Goal: Task Accomplishment & Management: Manage account settings

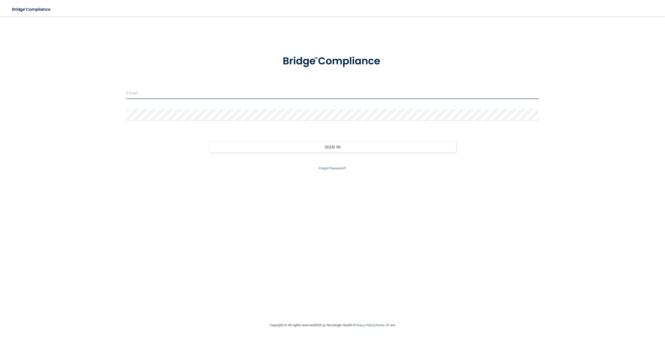
click at [170, 94] on input "email" at bounding box center [332, 93] width 412 height 12
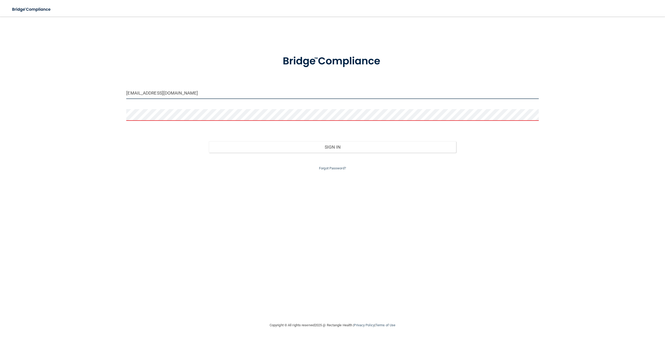
drag, startPoint x: 212, startPoint y: 93, endPoint x: 63, endPoint y: 82, distance: 149.9
click at [63, 82] on div "paulsvalleychiropractic@gmail.com Invalid email/password. You don't have permis…" at bounding box center [332, 169] width 645 height 295
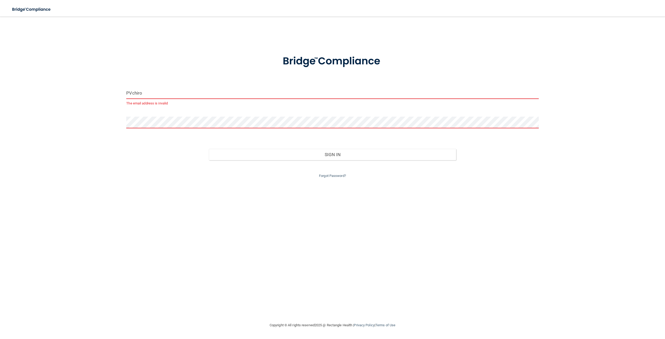
type input "PVchiro"
drag, startPoint x: 166, startPoint y: 97, endPoint x: 53, endPoint y: 84, distance: 113.3
click at [62, 85] on div "PVchiro The email address is invalid Invalid email/password. You don't have per…" at bounding box center [332, 169] width 645 height 295
click at [134, 93] on input "email" at bounding box center [332, 93] width 412 height 12
type input "[EMAIL_ADDRESS][DOMAIN_NAME]"
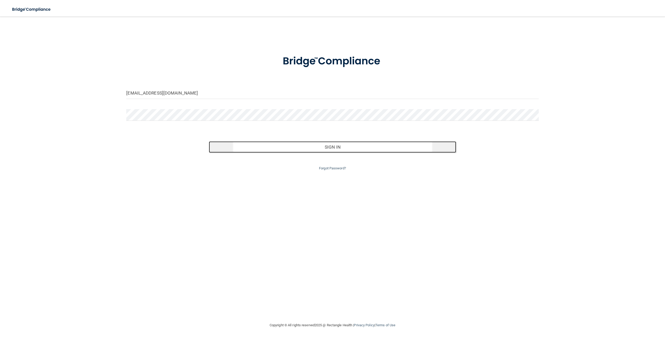
click at [371, 148] on button "Sign In" at bounding box center [332, 146] width 247 height 11
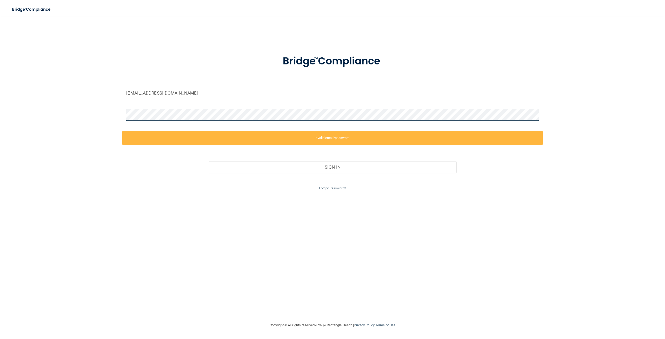
click at [51, 110] on div "paulsvalleychiropractic@gmail.com Invalid email/password. You don't have permis…" at bounding box center [332, 169] width 645 height 295
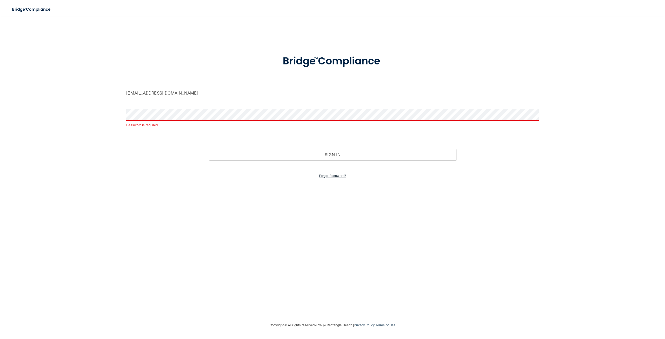
click at [339, 175] on link "Forgot Password?" at bounding box center [332, 176] width 27 height 4
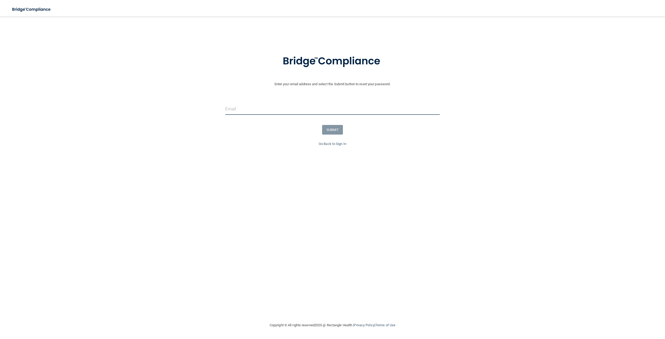
click at [258, 109] on input "email" at bounding box center [332, 109] width 215 height 12
type input "[EMAIL_ADDRESS][DOMAIN_NAME]"
click at [334, 132] on button "SUBMIT" at bounding box center [332, 130] width 21 height 10
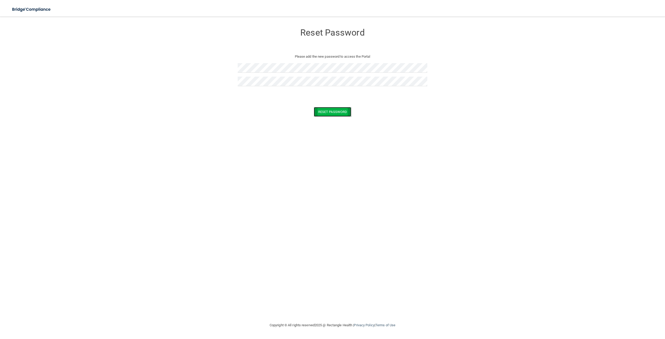
click at [326, 111] on button "Reset Password" at bounding box center [332, 112] width 37 height 10
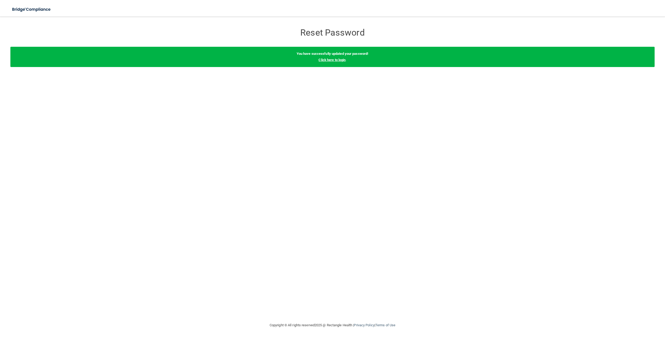
click at [334, 61] on link "Click here to login" at bounding box center [332, 60] width 27 height 4
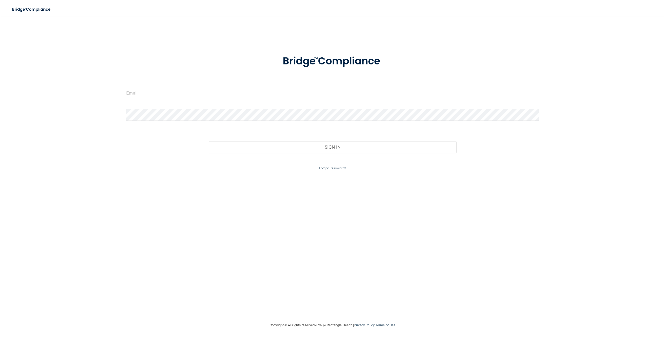
click at [265, 100] on div at bounding box center [332, 95] width 420 height 16
click at [265, 95] on input "email" at bounding box center [332, 93] width 412 height 12
type input "[EMAIL_ADDRESS][DOMAIN_NAME]"
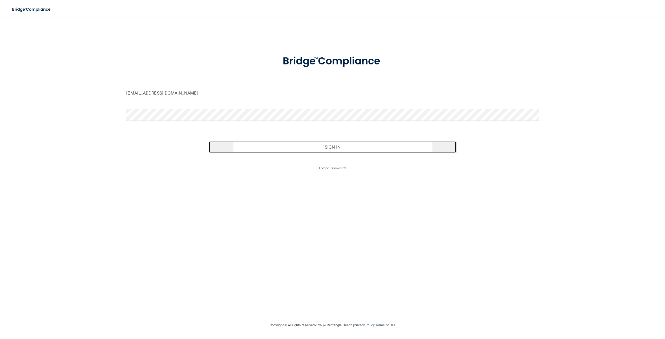
click at [283, 149] on button "Sign In" at bounding box center [332, 146] width 247 height 11
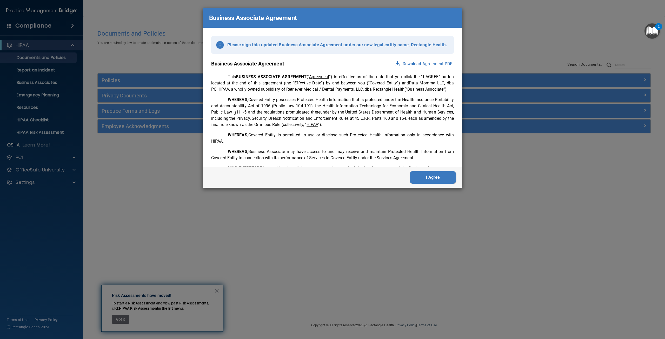
click at [424, 62] on button "Download Agreement PDF" at bounding box center [423, 64] width 61 height 8
click at [445, 178] on button "I Agree" at bounding box center [433, 177] width 46 height 12
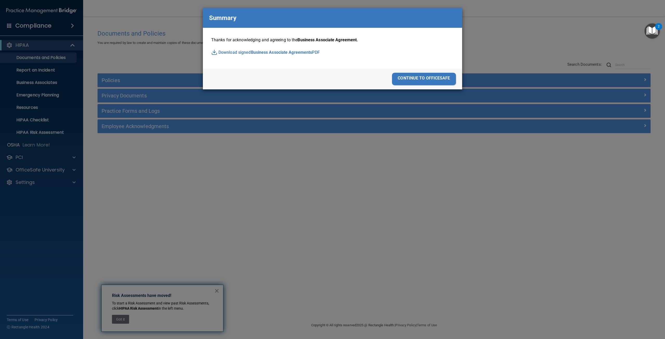
click at [287, 52] on span "Business Associate Agreements" at bounding box center [281, 53] width 61 height 8
click at [409, 77] on div "continue to officesafe" at bounding box center [424, 79] width 64 height 12
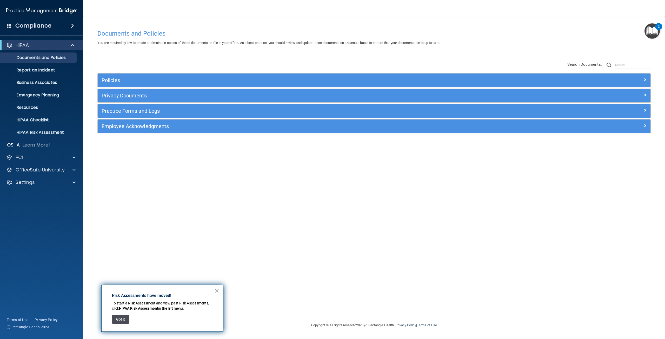
click at [119, 321] on button "Got it" at bounding box center [120, 319] width 17 height 9
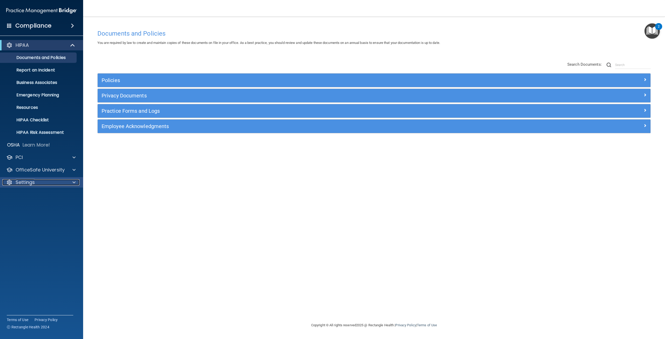
click at [42, 181] on div "Settings" at bounding box center [34, 182] width 64 height 6
click at [40, 195] on p "My Account" at bounding box center [38, 194] width 71 height 5
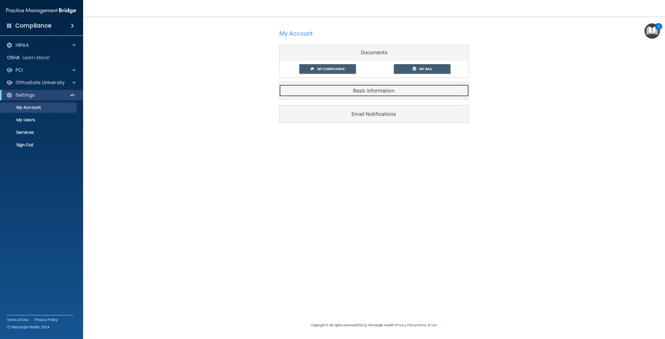
click at [375, 89] on h5 "Basic Information" at bounding box center [367, 91] width 166 height 6
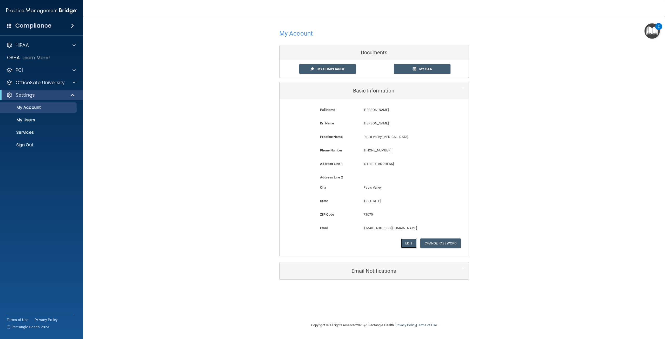
click at [412, 244] on button "Edit" at bounding box center [409, 244] width 16 height 10
select select "36"
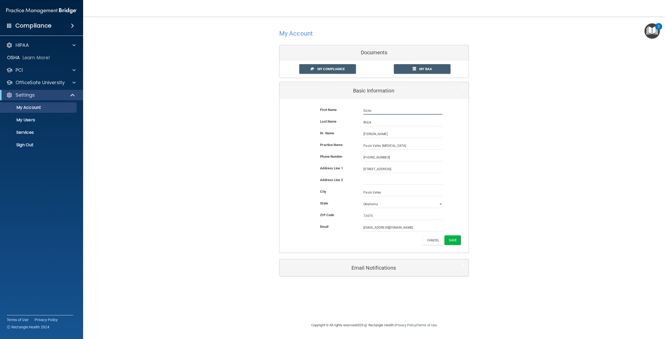
drag, startPoint x: 375, startPoint y: 110, endPoint x: 317, endPoint y: 109, distance: 57.4
click at [317, 109] on div "First Name [PERSON_NAME] [PERSON_NAME]" at bounding box center [374, 111] width 181 height 8
type input "[PERSON_NAME]"
drag, startPoint x: 378, startPoint y: 122, endPoint x: 321, endPoint y: 109, distance: 59.0
click at [321, 109] on form "First Name [PERSON_NAME] [PERSON_NAME] Last Name Black Dr. Name [PERSON_NAME] […" at bounding box center [374, 176] width 181 height 146
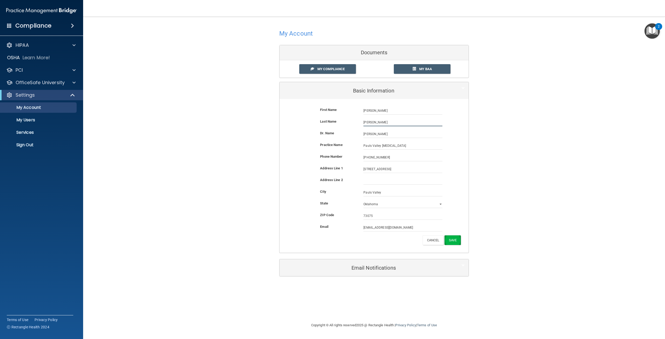
type input "[PERSON_NAME]"
click at [451, 238] on button "Save" at bounding box center [453, 240] width 16 height 10
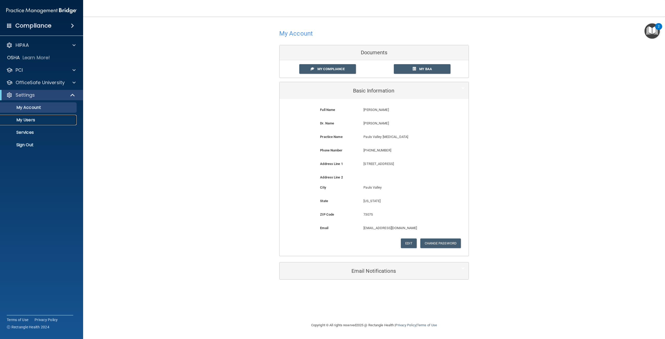
click at [31, 122] on p "My Users" at bounding box center [38, 119] width 71 height 5
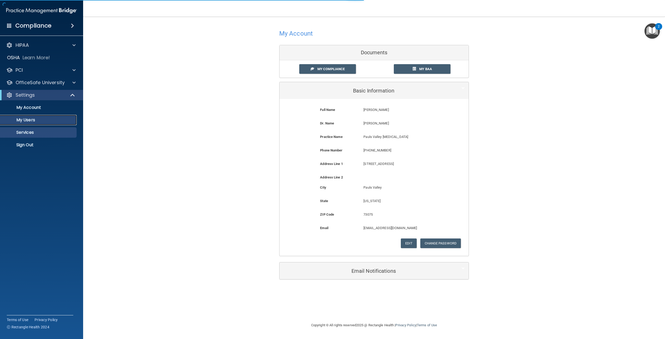
select select "20"
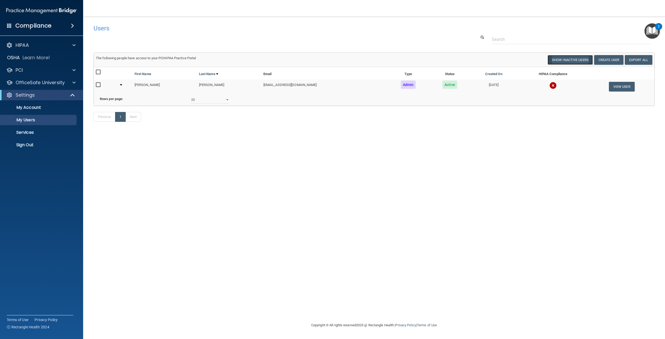
click at [581, 56] on button "Show Inactive Users" at bounding box center [570, 60] width 45 height 10
select select "20"
click at [580, 57] on button "Hide Inactive Users" at bounding box center [571, 60] width 43 height 10
select select "20"
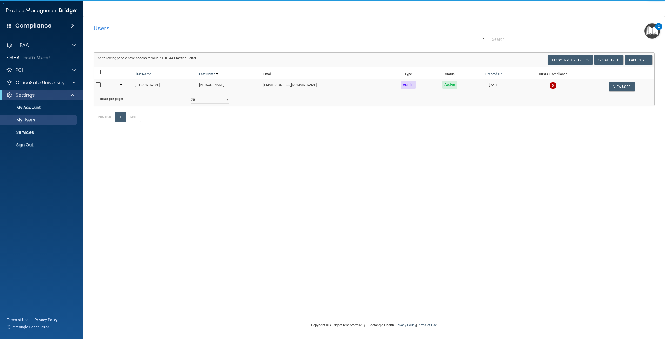
click at [654, 30] on img "Open Resource Center, 2 new notifications" at bounding box center [652, 30] width 15 height 15
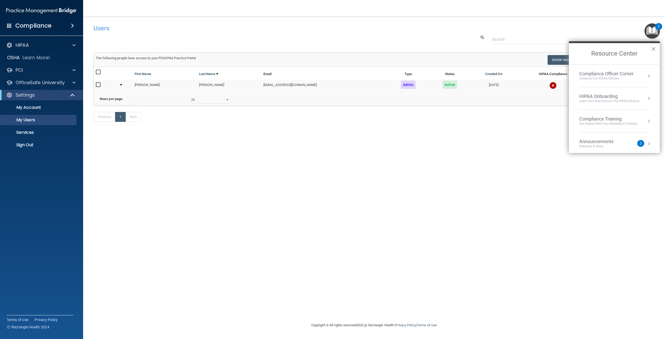
click at [647, 144] on button "Resource Center" at bounding box center [649, 143] width 5 height 5
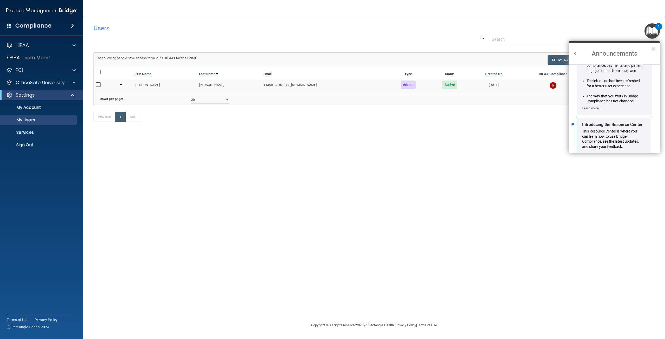
scroll to position [85, 0]
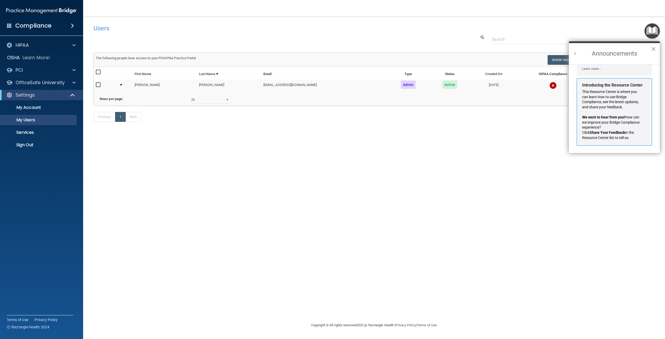
click at [655, 48] on button "×" at bounding box center [653, 49] width 5 height 8
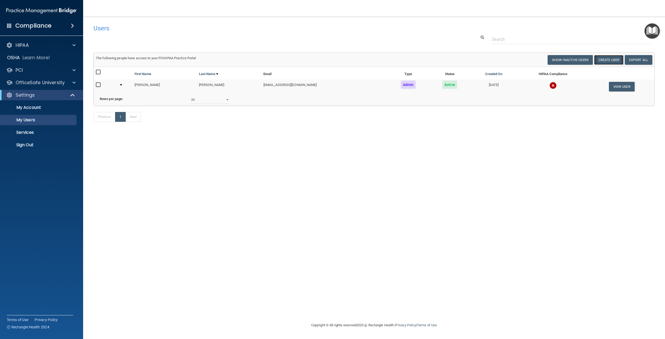
click at [608, 60] on button "Create User" at bounding box center [608, 60] width 29 height 10
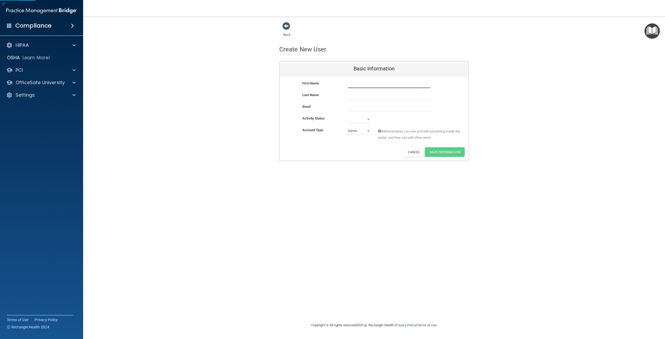
click at [367, 86] on input "text" at bounding box center [389, 84] width 83 height 8
type input "[PERSON_NAME]"
click at [364, 108] on input "email" at bounding box center [389, 108] width 83 height 8
type input "[EMAIL_ADDRESS][DOMAIN_NAME]"
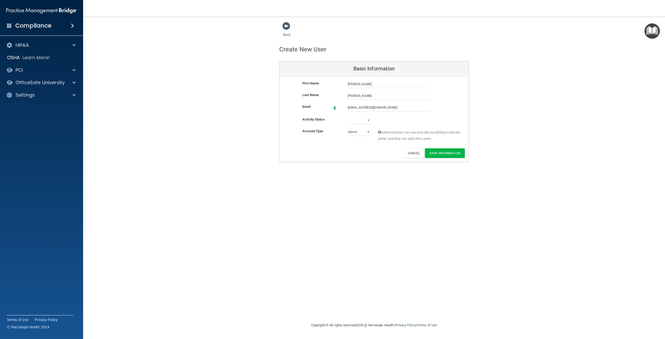
click at [373, 118] on div "Active Inactive" at bounding box center [359, 120] width 30 height 8
click at [367, 111] on div "[EMAIL_ADDRESS][DOMAIN_NAME] [EMAIL_ADDRESS][DOMAIN_NAME]" at bounding box center [389, 108] width 91 height 8
click at [367, 127] on select "Active Inactive" at bounding box center [359, 130] width 22 height 8
select select "active"
click at [348, 126] on select "Active Inactive" at bounding box center [359, 130] width 22 height 8
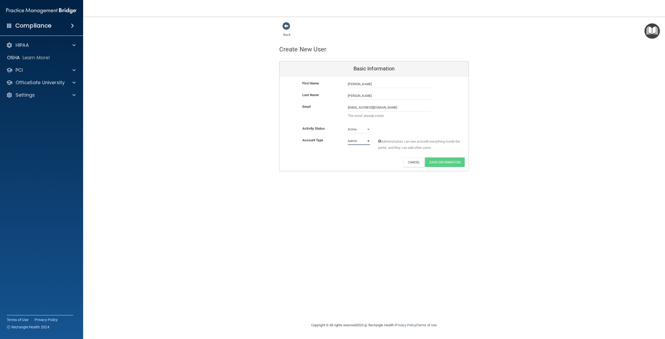
click at [369, 139] on select "Admin Member" at bounding box center [359, 141] width 22 height 8
click at [369, 140] on select "Admin Member" at bounding box center [359, 141] width 22 height 8
drag, startPoint x: 405, startPoint y: 106, endPoint x: 284, endPoint y: 100, distance: 121.2
click at [284, 100] on div "First Name [PERSON_NAME] [PERSON_NAME] Last Name [PERSON_NAME] Email [EMAIL_ADD…" at bounding box center [374, 123] width 189 height 95
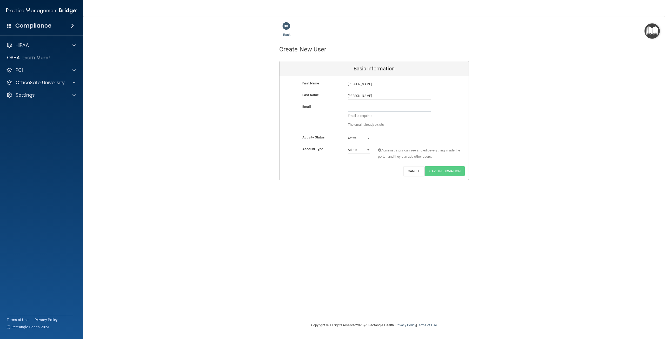
click at [359, 107] on input "email" at bounding box center [389, 108] width 83 height 8
click at [405, 169] on div "First Name [PERSON_NAME] [PERSON_NAME] Last Name [PERSON_NAME] Email Email is r…" at bounding box center [374, 127] width 189 height 103
click at [412, 162] on button "Cancel" at bounding box center [414, 162] width 21 height 10
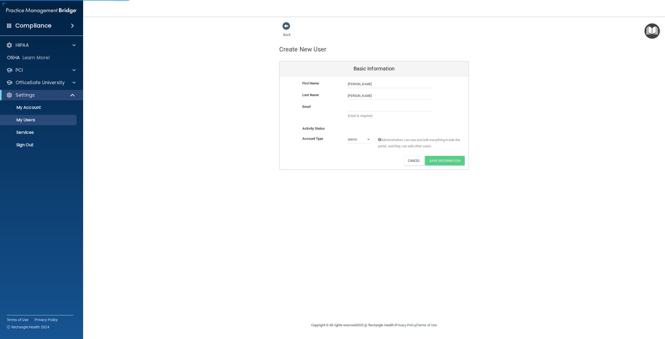
select select "20"
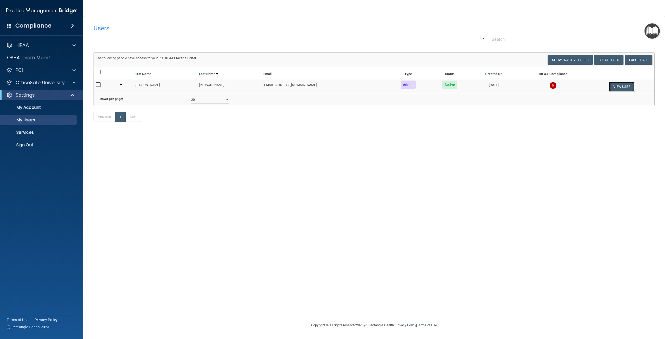
click at [621, 87] on button "View User" at bounding box center [622, 87] width 26 height 10
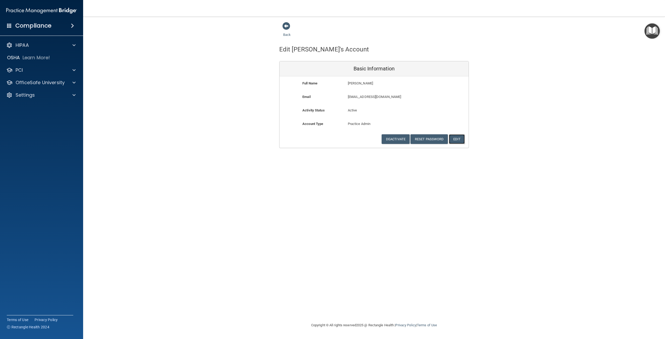
click at [458, 139] on button "Edit" at bounding box center [457, 139] width 16 height 10
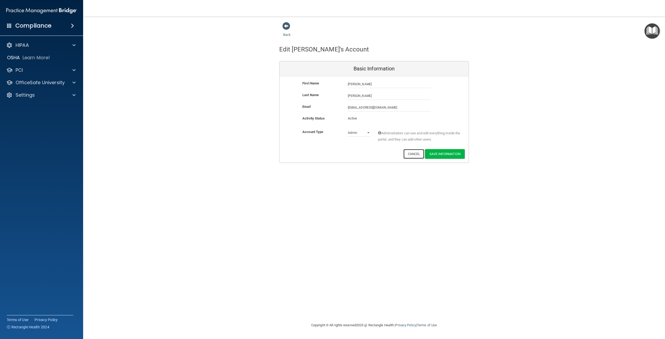
click at [417, 152] on button "Cancel" at bounding box center [414, 154] width 21 height 10
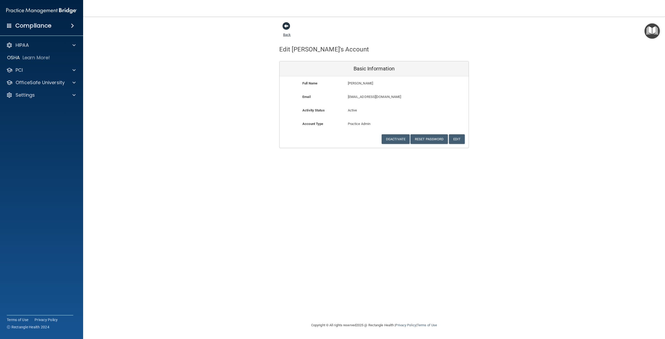
click at [283, 23] on span at bounding box center [286, 26] width 8 height 8
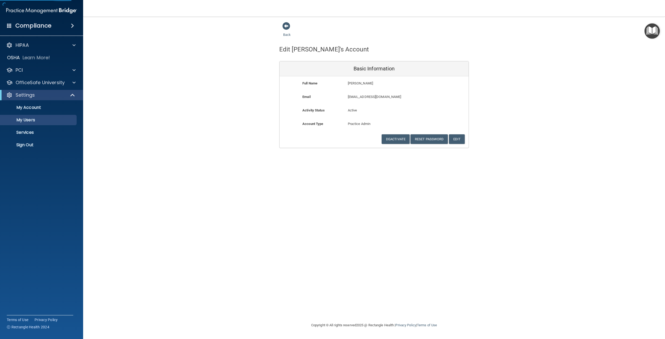
select select "20"
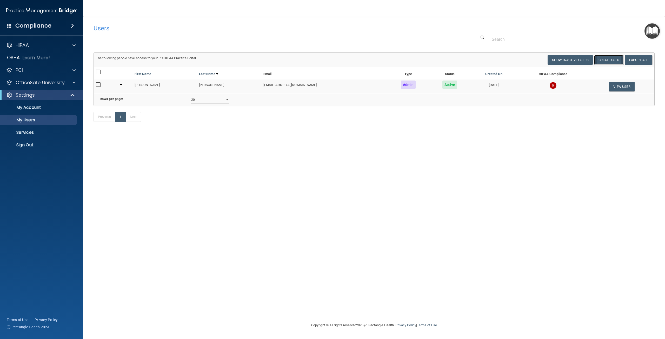
click at [612, 61] on button "Create User" at bounding box center [608, 60] width 29 height 10
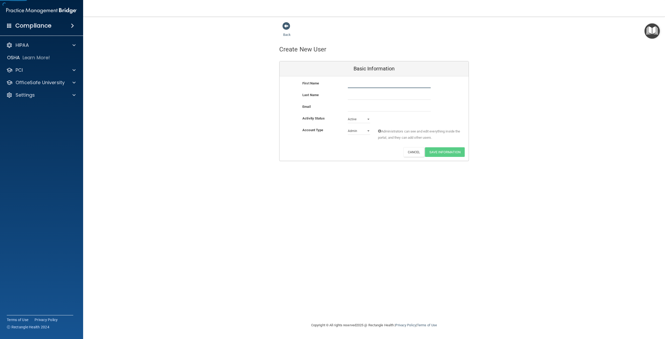
click at [371, 84] on input "text" at bounding box center [389, 84] width 83 height 8
type input "[PERSON_NAME]"
click at [383, 109] on input "email" at bounding box center [389, 108] width 83 height 8
paste input "[EMAIL_ADDRESS][DOMAIN_NAME]"
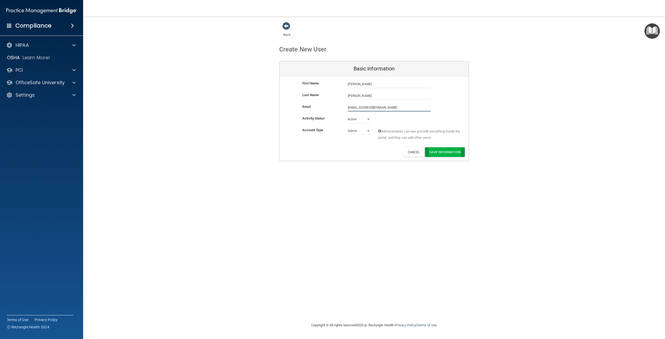
type input "[EMAIL_ADDRESS][DOMAIN_NAME]"
click at [446, 152] on button "Save Information" at bounding box center [445, 152] width 40 height 10
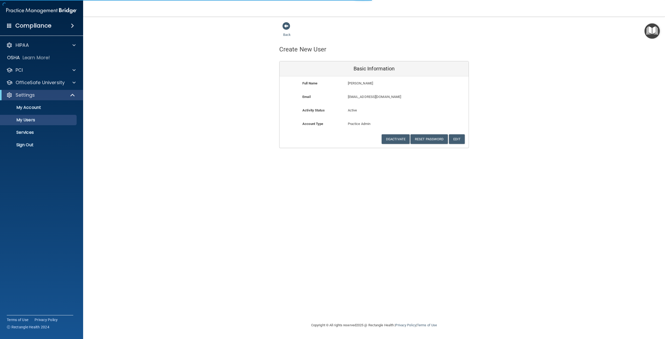
select select "20"
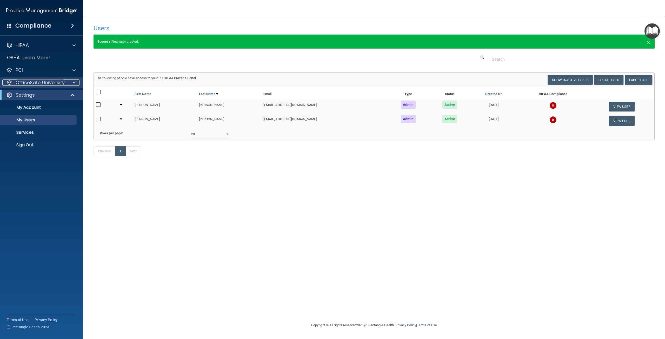
click at [51, 81] on p "OfficeSafe University" at bounding box center [40, 83] width 49 height 6
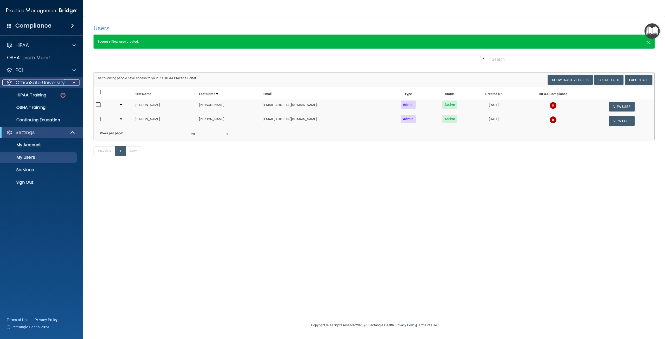
click at [51, 81] on p "OfficeSafe University" at bounding box center [40, 83] width 49 height 6
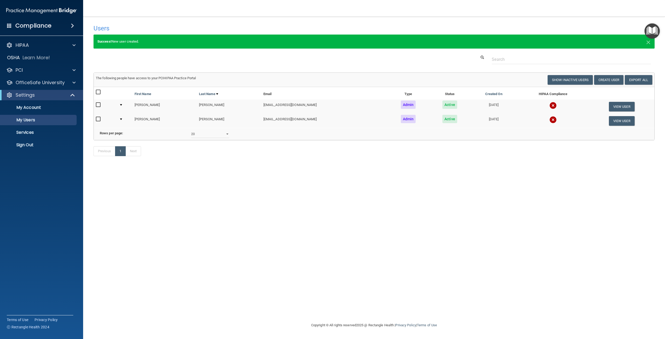
click at [39, 25] on h4 "Compliance" at bounding box center [33, 25] width 36 height 7
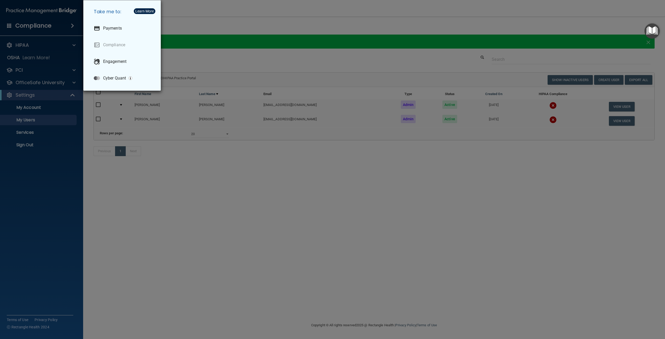
click at [41, 26] on div "Take me to: Payments Compliance Engagement Cyber Quant" at bounding box center [332, 169] width 665 height 339
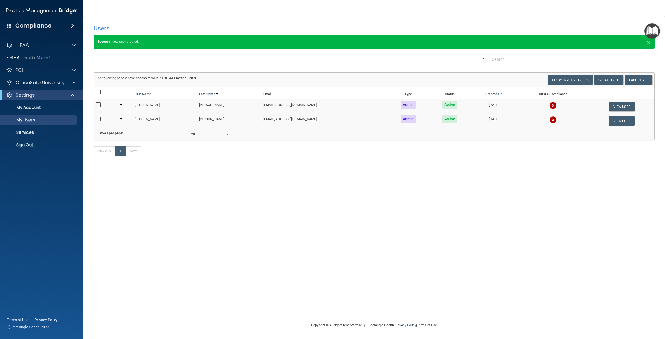
click at [69, 10] on img at bounding box center [41, 10] width 71 height 10
click at [355, 19] on main "Users Success! New user created. × Error! The user couldn't be created. × Succe…" at bounding box center [374, 178] width 582 height 323
click at [43, 96] on div "Settings" at bounding box center [34, 95] width 64 height 6
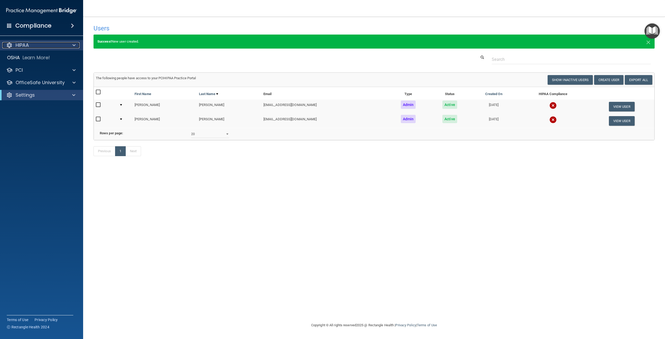
click at [25, 45] on p "HIPAA" at bounding box center [22, 45] width 13 height 6
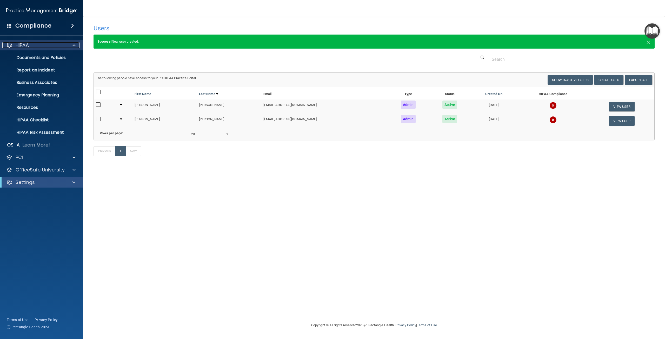
click at [25, 45] on p "HIPAA" at bounding box center [22, 45] width 13 height 6
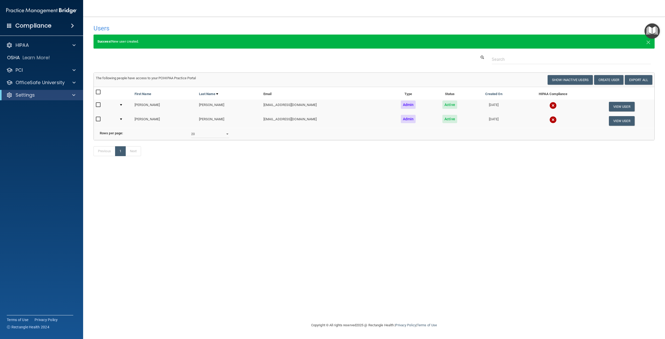
click at [139, 12] on nav "Toggle navigation [PERSON_NAME] [EMAIL_ADDRESS][DOMAIN_NAME] Manage My Enterpri…" at bounding box center [374, 8] width 582 height 17
